Goal: Task Accomplishment & Management: Complete application form

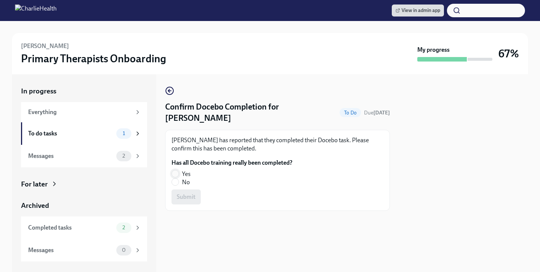
click at [174, 170] on span at bounding box center [175, 174] width 8 height 8
click at [174, 170] on input "Yes" at bounding box center [175, 173] width 7 height 7
radio input "true"
click at [189, 193] on span "Submit" at bounding box center [186, 197] width 19 height 8
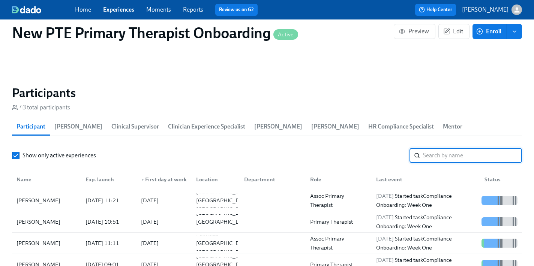
scroll to position [0, 5530]
click at [116, 8] on link "Experiences" at bounding box center [118, 9] width 31 height 7
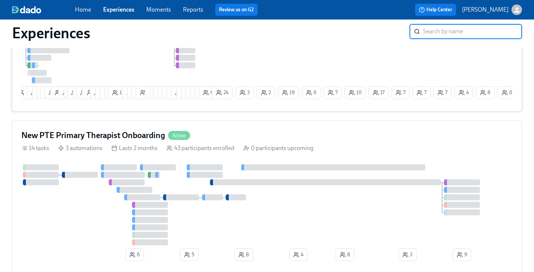
scroll to position [204, 0]
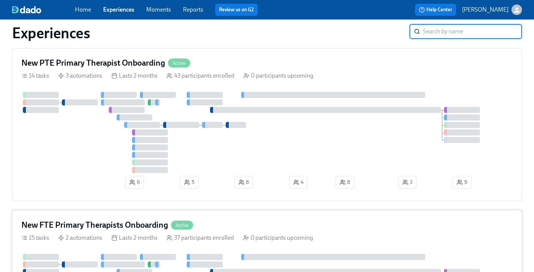
click at [228, 229] on div "New FTE Primary Therapists Onboarding Active" at bounding box center [266, 224] width 491 height 11
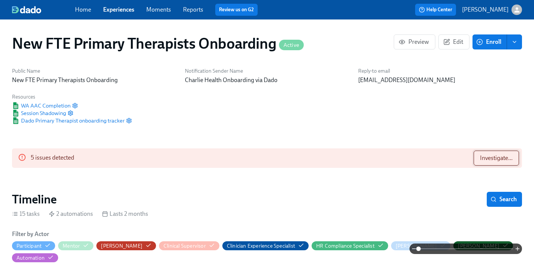
click at [490, 155] on span "Investigate..." at bounding box center [496, 159] width 33 height 8
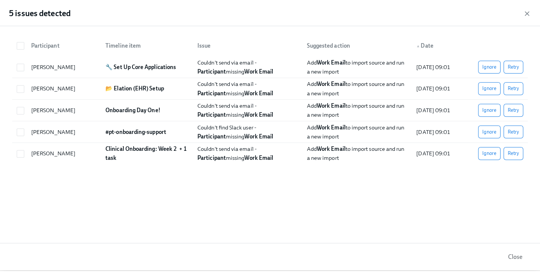
scroll to position [0, 5332]
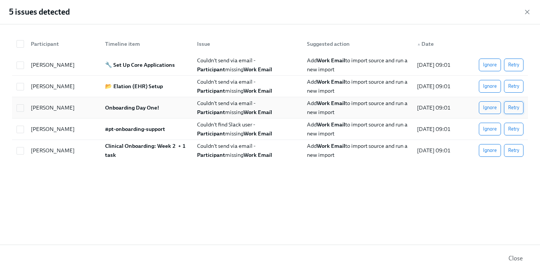
click at [515, 108] on span "Retry" at bounding box center [513, 108] width 11 height 8
click at [514, 65] on span "Retry" at bounding box center [513, 65] width 11 height 8
click at [513, 87] on span "Retry" at bounding box center [513, 87] width 11 height 8
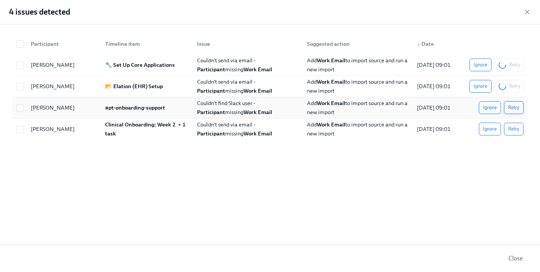
click at [515, 128] on span "Retry" at bounding box center [513, 129] width 11 height 8
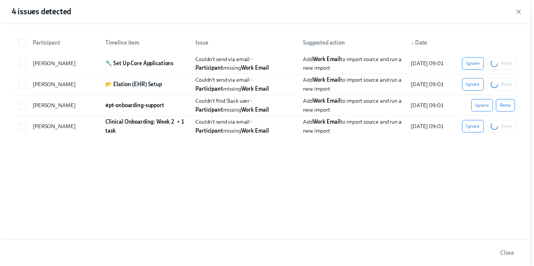
scroll to position [0, 5530]
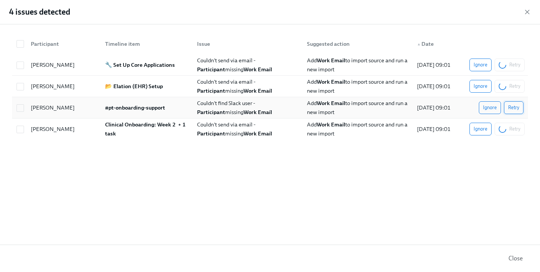
click at [510, 110] on span "Retry" at bounding box center [513, 108] width 11 height 8
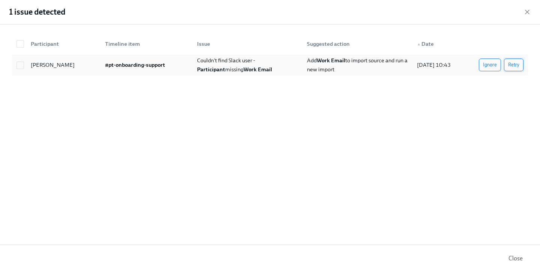
click at [509, 65] on span "Retry" at bounding box center [513, 65] width 11 height 8
click at [482, 63] on button "Ignore" at bounding box center [490, 65] width 22 height 13
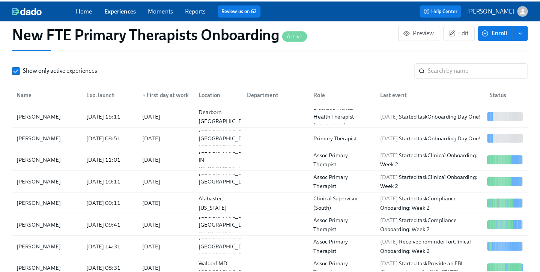
scroll to position [628, 0]
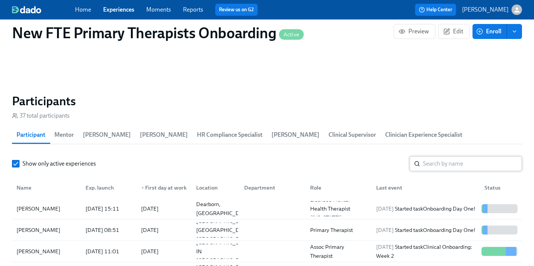
click at [445, 156] on input "search" at bounding box center [472, 163] width 99 height 15
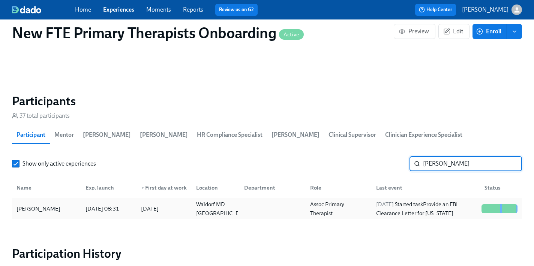
type input "[PERSON_NAME]"
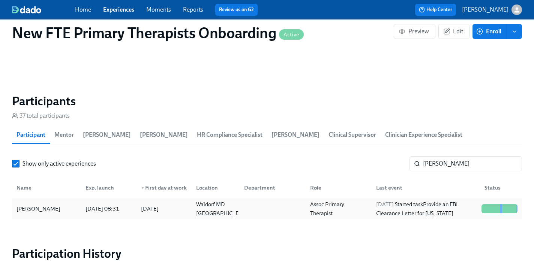
click at [59, 201] on div "[PERSON_NAME]" at bounding box center [47, 208] width 66 height 15
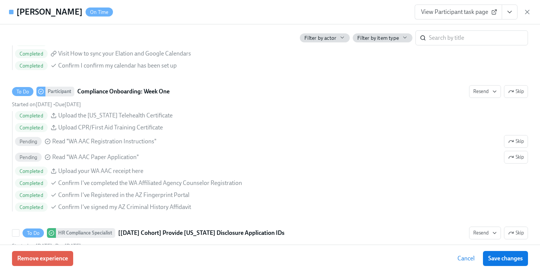
scroll to position [1035, 0]
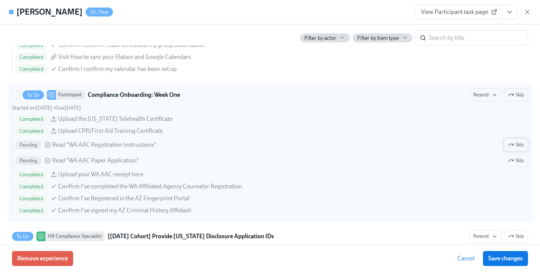
click at [512, 141] on span "Skip" at bounding box center [516, 145] width 16 height 8
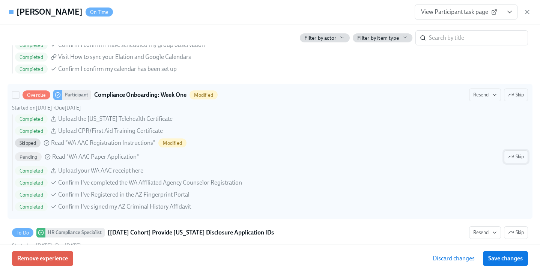
click at [517, 158] on span "Skip" at bounding box center [516, 157] width 16 height 8
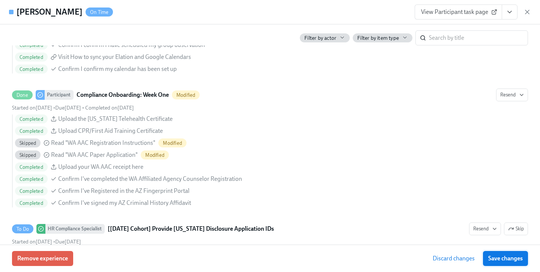
click at [517, 260] on span "Save changes" at bounding box center [505, 259] width 35 height 8
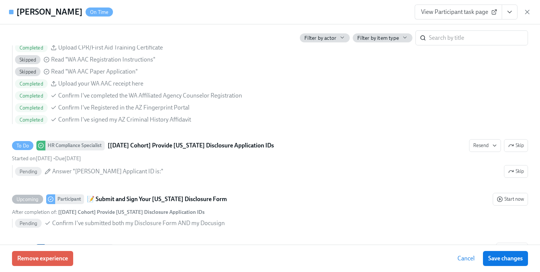
scroll to position [1394, 0]
